Goal: Task Accomplishment & Management: Use online tool/utility

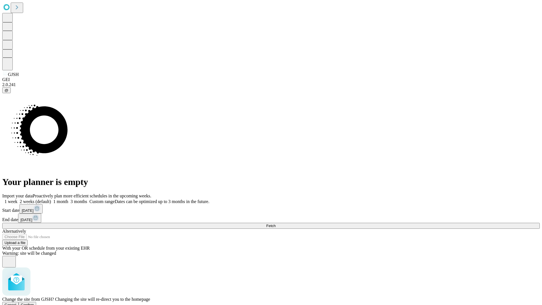
click at [34, 302] on span "Confirm" at bounding box center [27, 304] width 13 height 4
click at [68, 199] on label "1 month" at bounding box center [59, 201] width 17 height 5
click at [275, 223] on span "Fetch" at bounding box center [270, 225] width 9 height 4
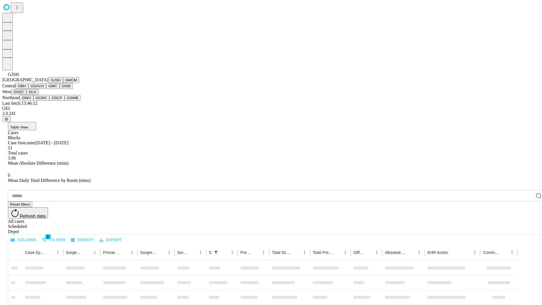
click at [63, 83] on button "GMCM" at bounding box center [71, 80] width 16 height 6
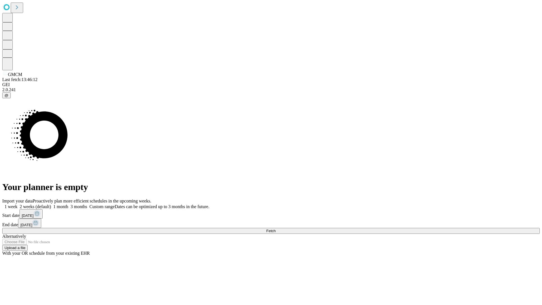
click at [275, 229] on span "Fetch" at bounding box center [270, 231] width 9 height 4
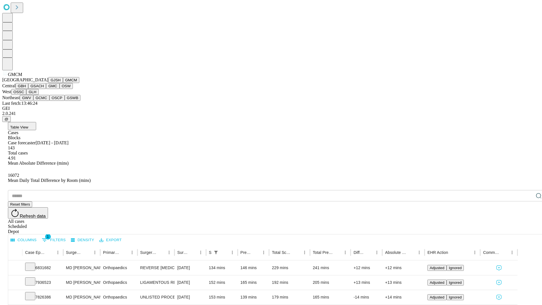
click at [28, 89] on button "GBH" at bounding box center [22, 86] width 13 height 6
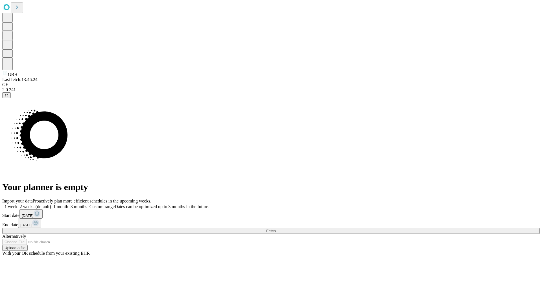
click at [68, 204] on label "1 month" at bounding box center [59, 206] width 17 height 5
click at [275, 229] on span "Fetch" at bounding box center [270, 231] width 9 height 4
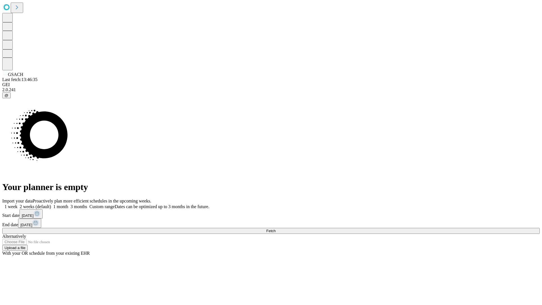
click at [68, 204] on label "1 month" at bounding box center [59, 206] width 17 height 5
click at [275, 229] on span "Fetch" at bounding box center [270, 231] width 9 height 4
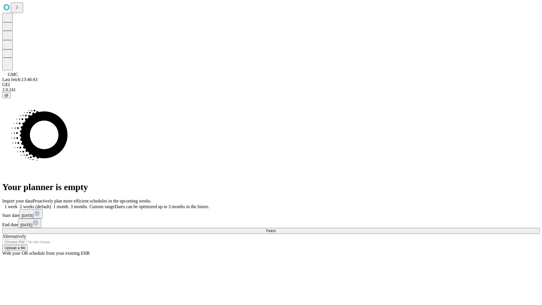
click at [68, 204] on label "1 month" at bounding box center [59, 206] width 17 height 5
click at [275, 229] on span "Fetch" at bounding box center [270, 231] width 9 height 4
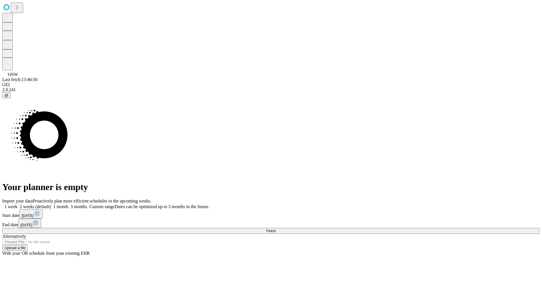
click at [275, 229] on span "Fetch" at bounding box center [270, 231] width 9 height 4
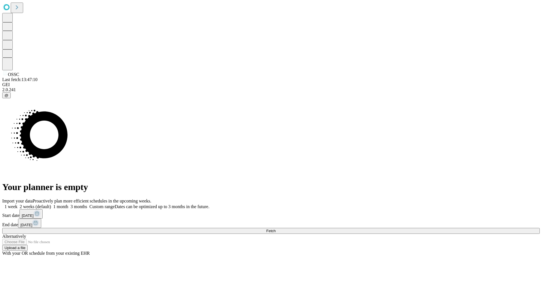
click at [68, 204] on label "1 month" at bounding box center [59, 206] width 17 height 5
click at [275, 229] on span "Fetch" at bounding box center [270, 231] width 9 height 4
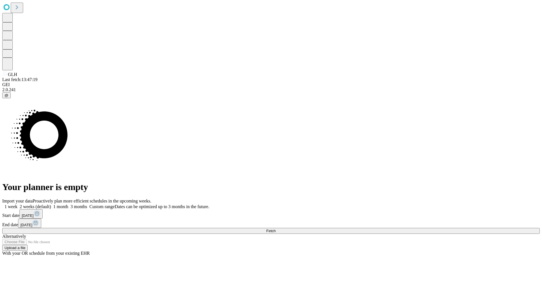
click at [68, 204] on label "1 month" at bounding box center [59, 206] width 17 height 5
click at [275, 229] on span "Fetch" at bounding box center [270, 231] width 9 height 4
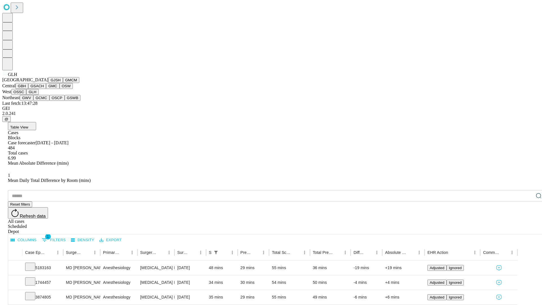
click at [33, 101] on button "GWV" at bounding box center [27, 98] width 14 height 6
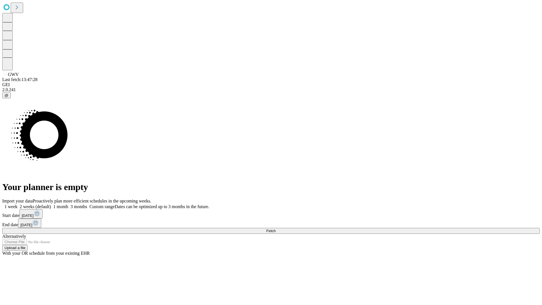
click at [68, 204] on label "1 month" at bounding box center [59, 206] width 17 height 5
click at [275, 229] on span "Fetch" at bounding box center [270, 231] width 9 height 4
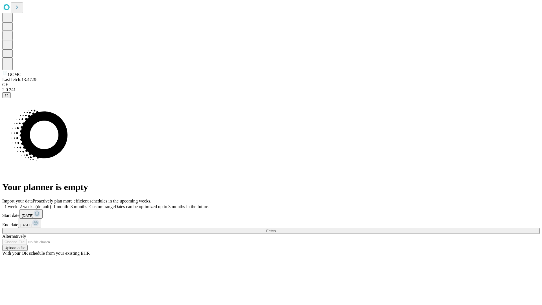
click at [68, 204] on label "1 month" at bounding box center [59, 206] width 17 height 5
click at [275, 229] on span "Fetch" at bounding box center [270, 231] width 9 height 4
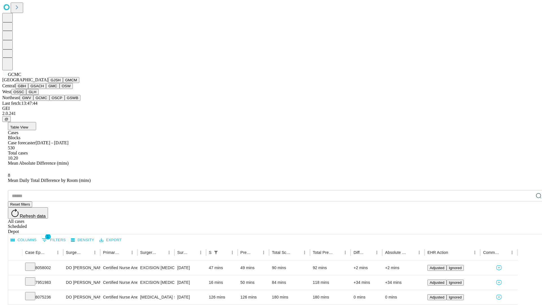
click at [49, 101] on button "OSCP" at bounding box center [56, 98] width 15 height 6
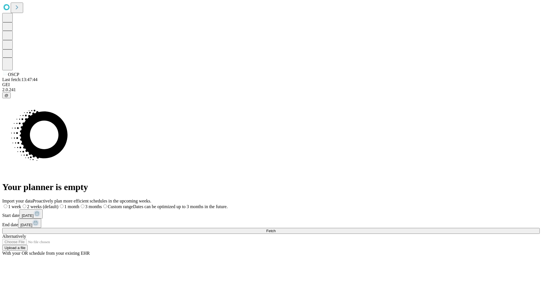
click at [79, 204] on label "1 month" at bounding box center [68, 206] width 21 height 5
click at [275, 229] on span "Fetch" at bounding box center [270, 231] width 9 height 4
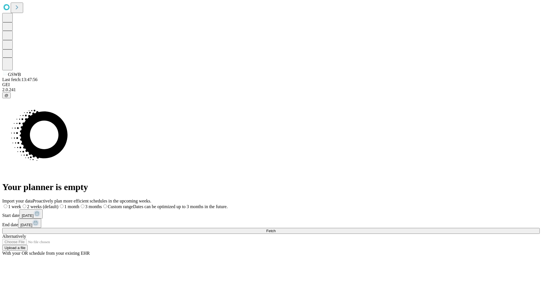
click at [79, 204] on label "1 month" at bounding box center [68, 206] width 21 height 5
click at [275, 229] on span "Fetch" at bounding box center [270, 231] width 9 height 4
